Goal: Task Accomplishment & Management: Manage account settings

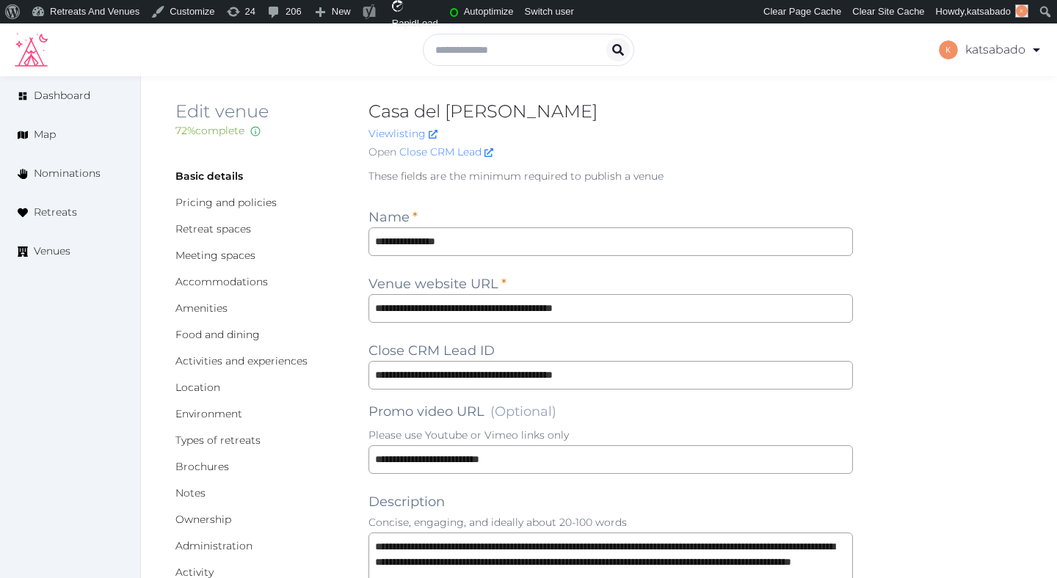
scroll to position [6, 0]
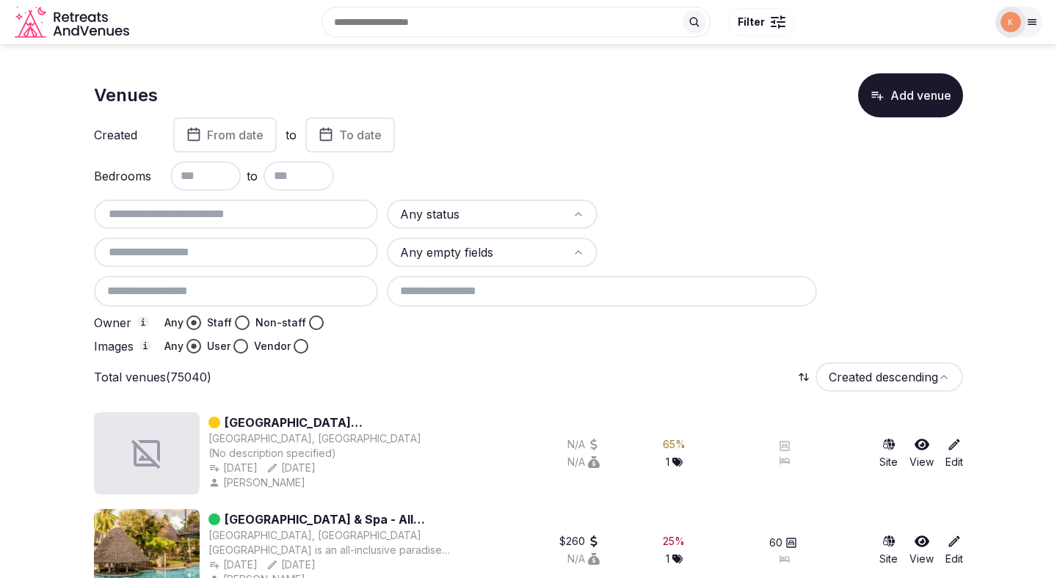
click at [244, 323] on button "Staff" at bounding box center [242, 323] width 15 height 15
click at [242, 348] on button "User" at bounding box center [240, 346] width 15 height 15
